Goal: Task Accomplishment & Management: Use online tool/utility

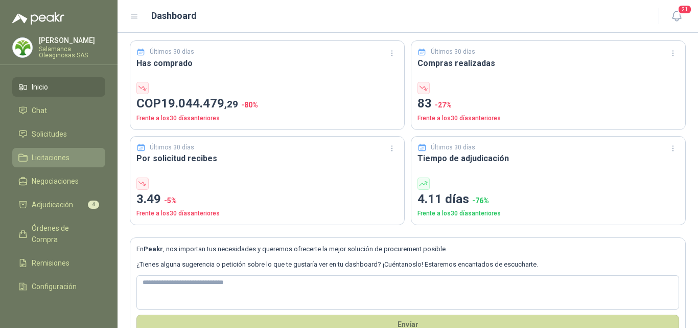
scroll to position [51, 0]
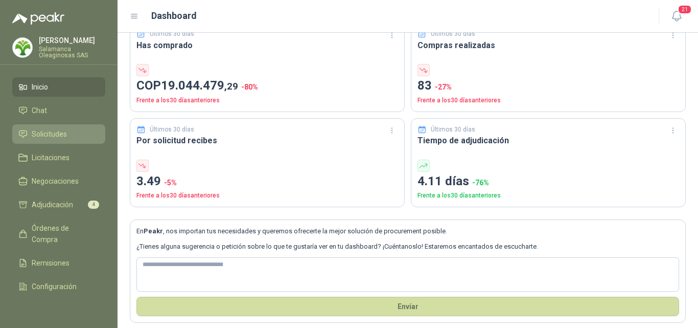
click at [45, 128] on link "Solicitudes" at bounding box center [58, 133] width 93 height 19
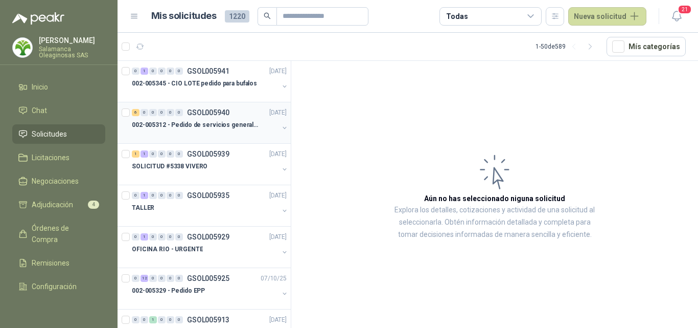
click at [201, 136] on div at bounding box center [205, 135] width 147 height 8
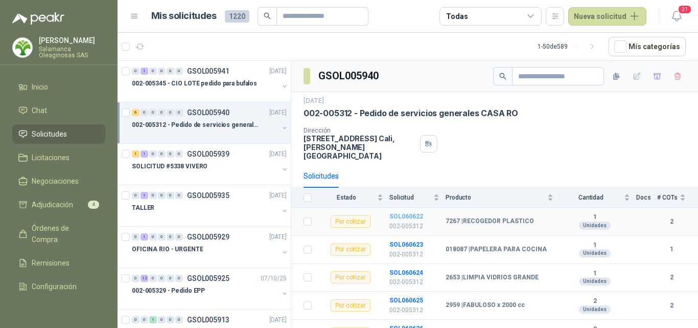
click at [401, 213] on b "SOL060622" at bounding box center [407, 216] width 34 height 7
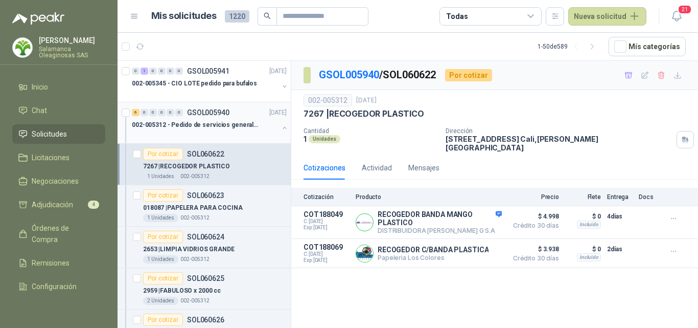
click at [208, 132] on div at bounding box center [205, 135] width 147 height 8
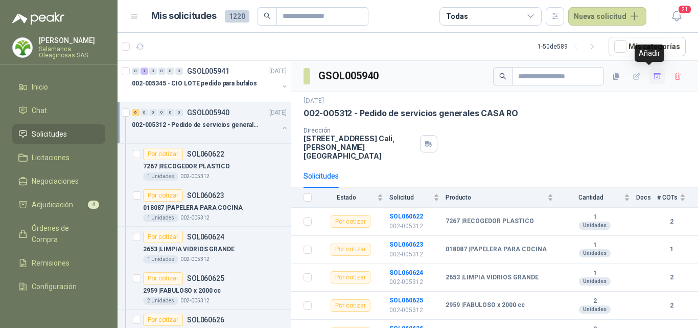
click at [653, 80] on icon "button" at bounding box center [657, 76] width 9 height 9
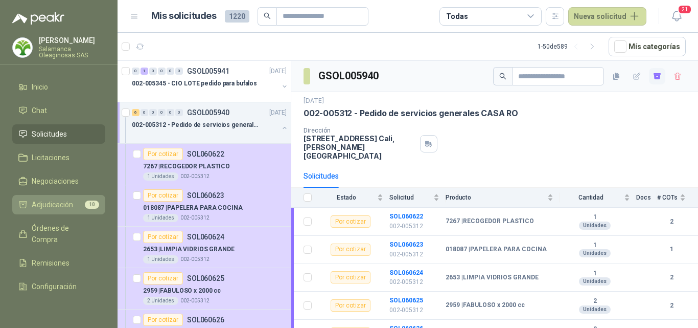
click at [70, 205] on span "Adjudicación" at bounding box center [52, 204] width 41 height 11
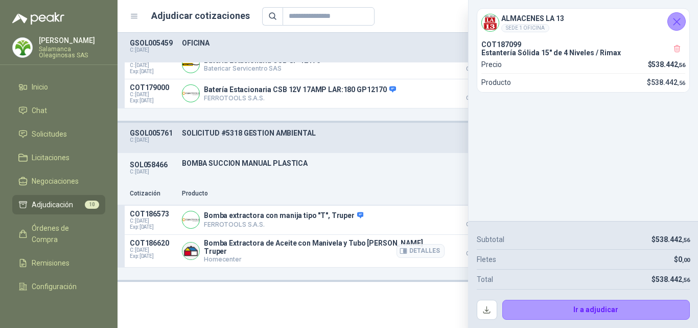
scroll to position [153, 0]
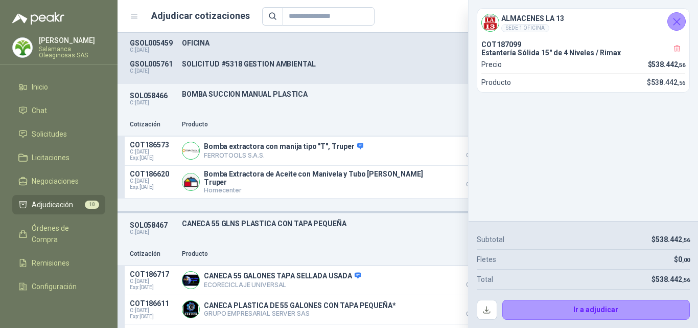
click at [673, 24] on icon "Cerrar" at bounding box center [677, 21] width 13 height 13
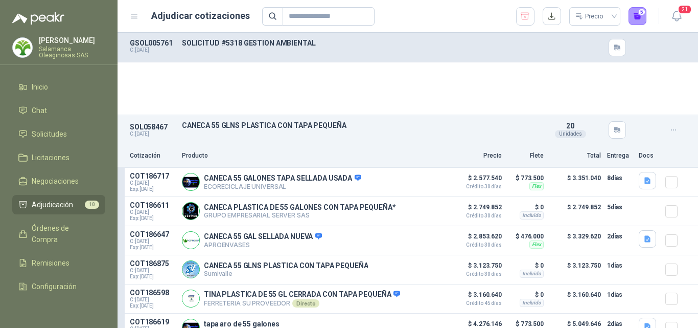
scroll to position [114, 0]
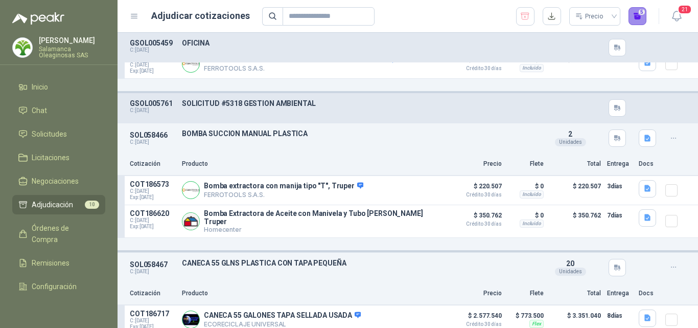
click at [636, 21] on button "5" at bounding box center [638, 16] width 18 height 18
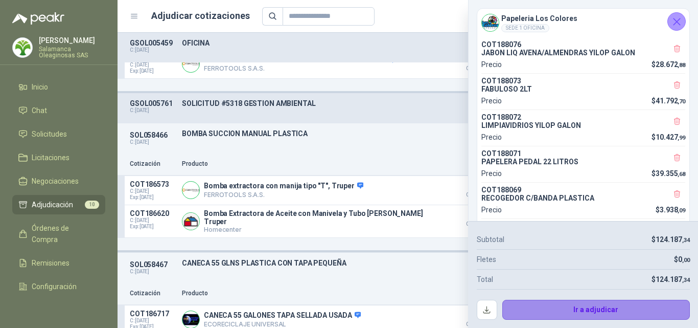
click at [545, 314] on button "Ir a adjudicar" at bounding box center [597, 310] width 188 height 20
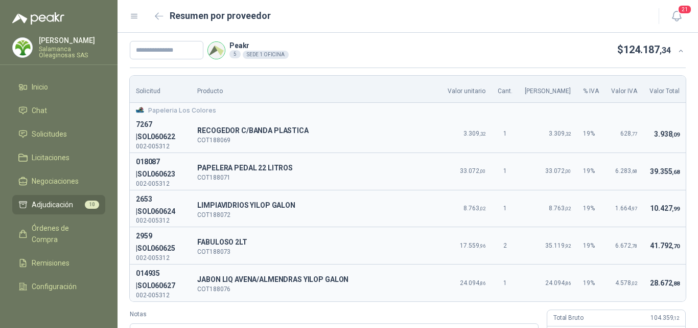
click at [616, 167] on span "6.283 ,68" at bounding box center [627, 170] width 22 height 7
click at [650, 241] on span "41.792 ,70" at bounding box center [665, 245] width 30 height 8
click at [660, 279] on span "28.672 ,88" at bounding box center [665, 283] width 30 height 8
click at [609, 267] on div "Solicitud Producto Valor unitario Cant. Valor Bruto % IVA Valor IVA Valor Total…" at bounding box center [408, 226] width 556 height 301
click at [617, 264] on td "4.578 ,02" at bounding box center [624, 282] width 38 height 37
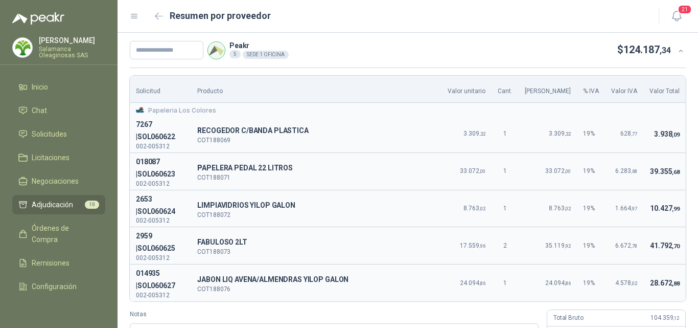
click at [619, 326] on div "IVA 19.828 ,22" at bounding box center [617, 334] width 138 height 16
click at [621, 264] on td "4.578 ,02" at bounding box center [624, 282] width 38 height 37
click at [651, 313] on p "104.359 ,12" at bounding box center [665, 318] width 29 height 10
click at [644, 264] on td "28.672 ,88" at bounding box center [665, 282] width 42 height 37
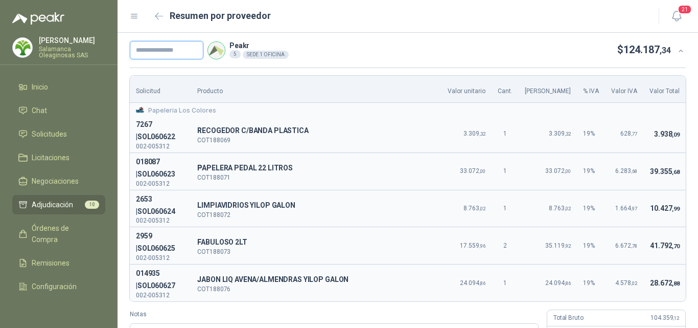
click at [171, 51] on input "text" at bounding box center [167, 50] width 74 height 18
type input "**********"
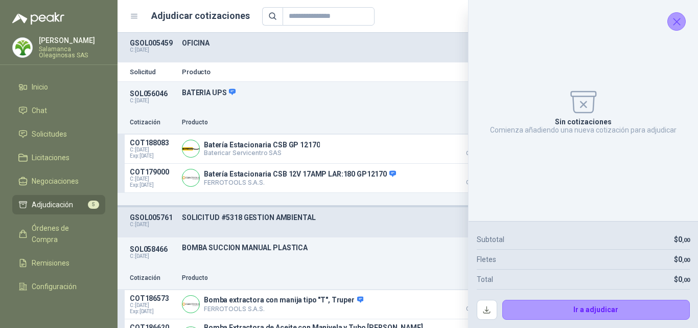
click at [379, 237] on div "GSOL005761 C: [DATE] SOLICITUD #5318 GESTION AMBIENTAL" at bounding box center [408, 222] width 581 height 30
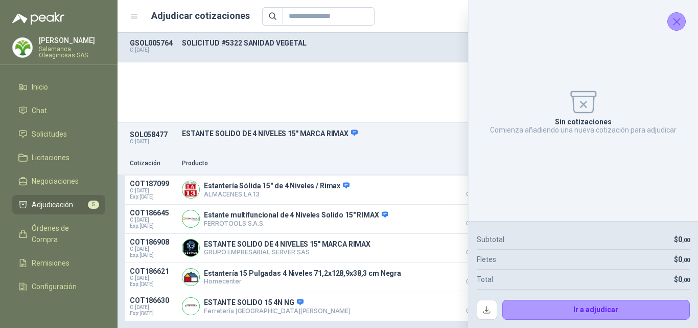
scroll to position [702, 0]
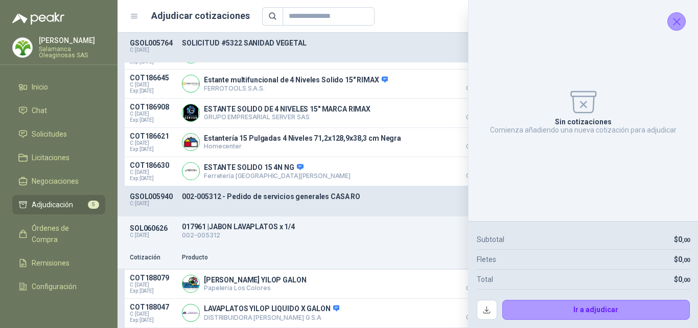
click at [676, 21] on icon "Cerrar" at bounding box center [677, 21] width 7 height 7
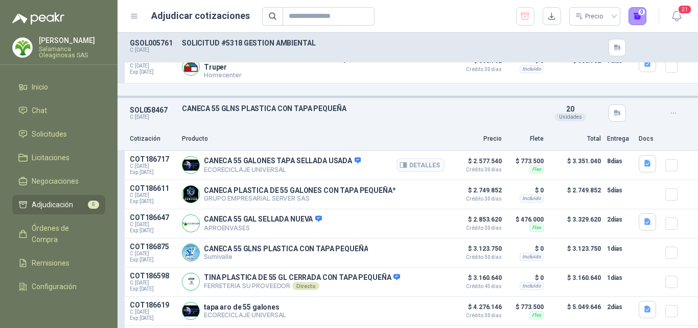
scroll to position [358, 0]
